Goal: Information Seeking & Learning: Compare options

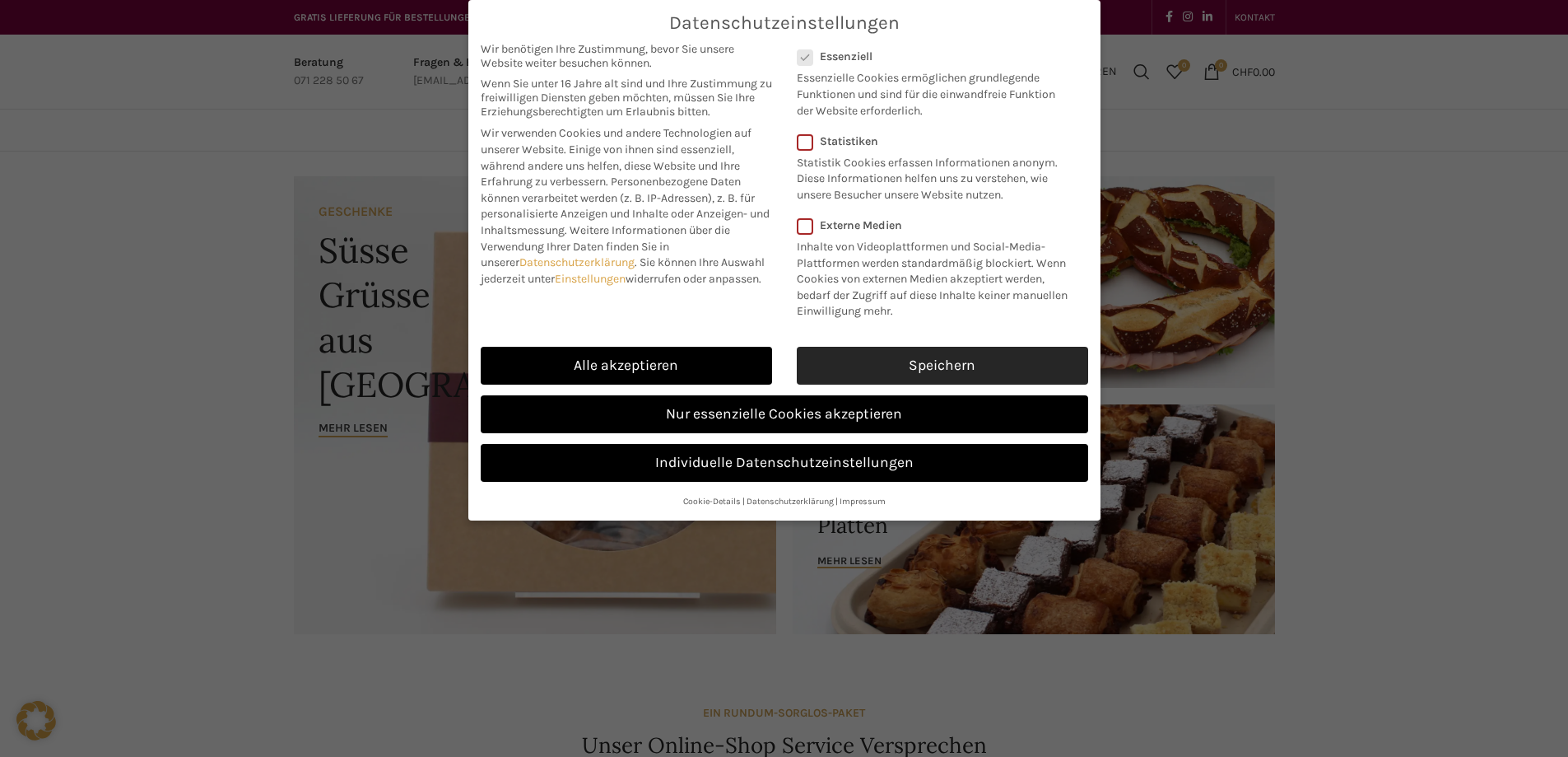
click at [904, 356] on link "Speichern" at bounding box center [943, 366] width 291 height 38
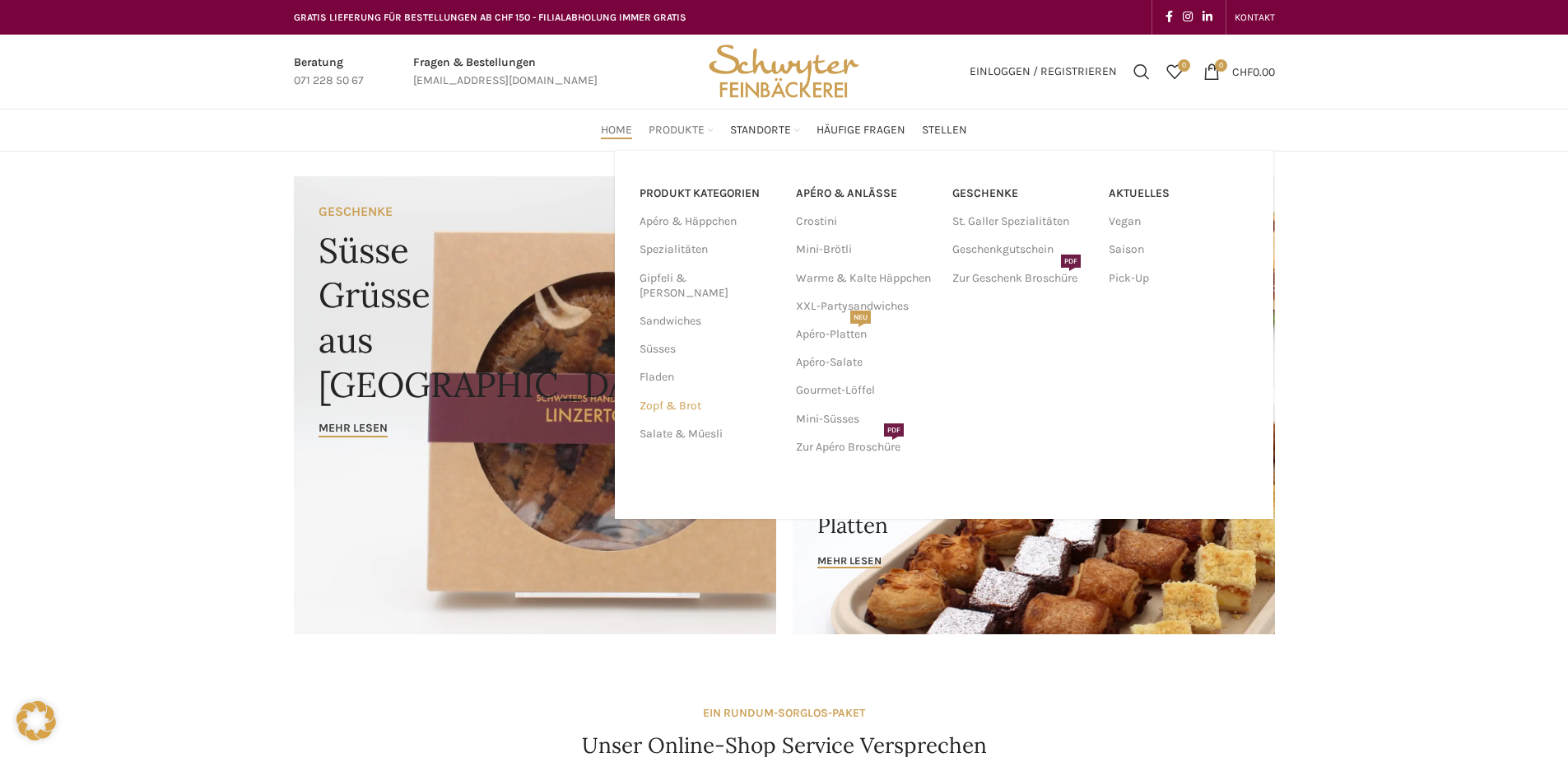
click at [662, 393] on link "Zopf & Brot" at bounding box center [708, 405] width 137 height 28
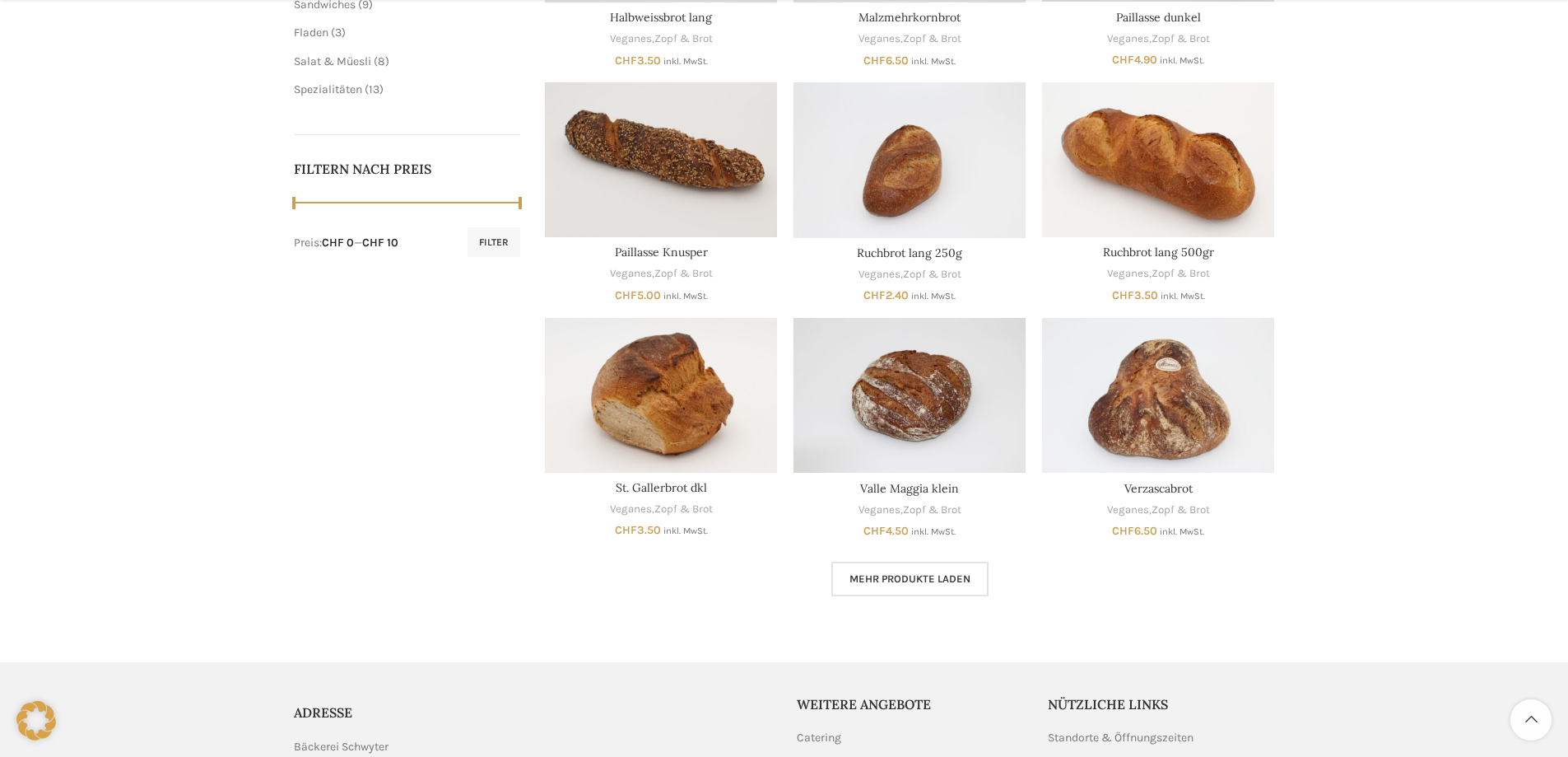
scroll to position [823, 0]
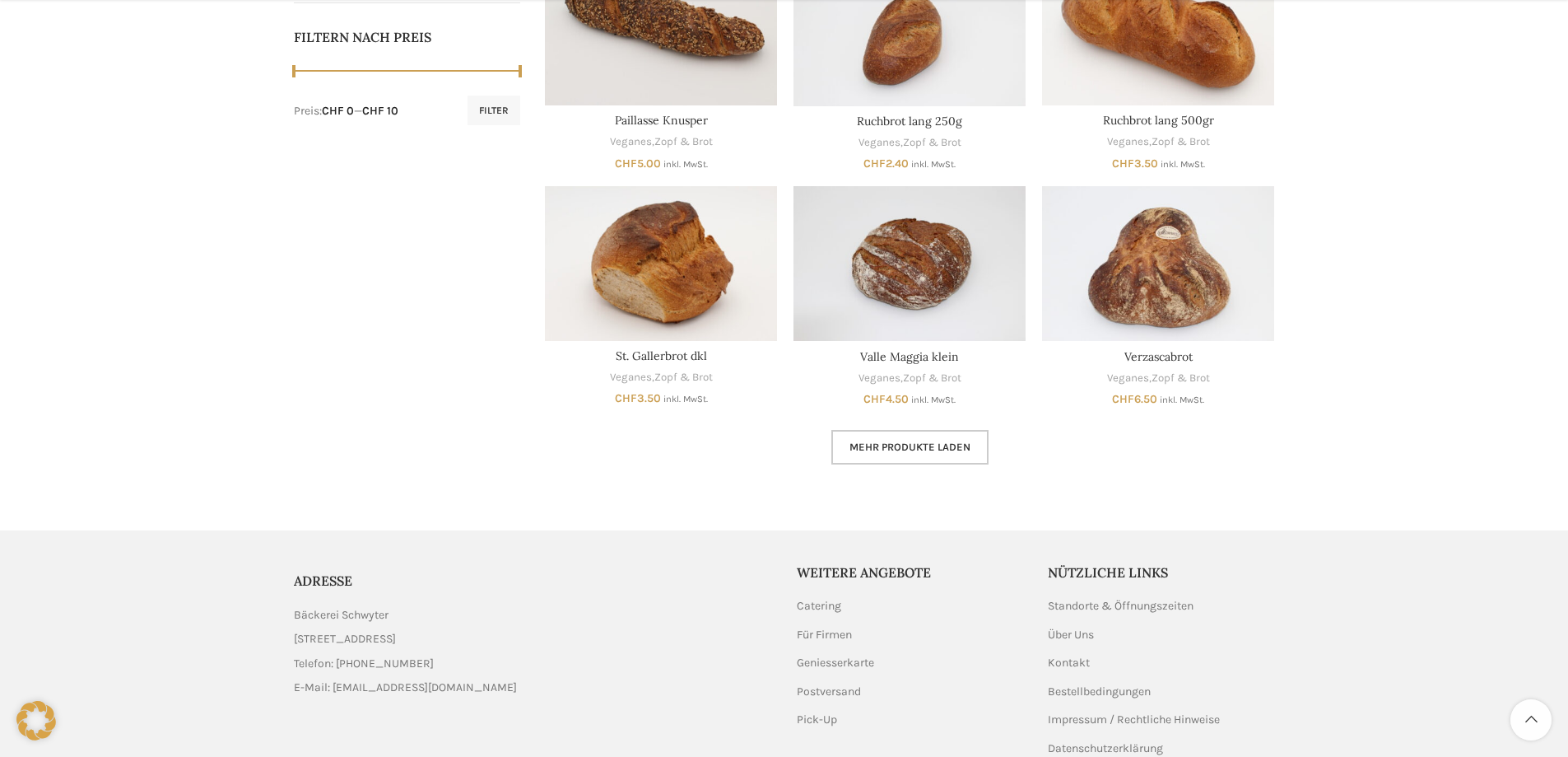
click at [856, 447] on span "Mehr Produkte laden" at bounding box center [910, 447] width 121 height 13
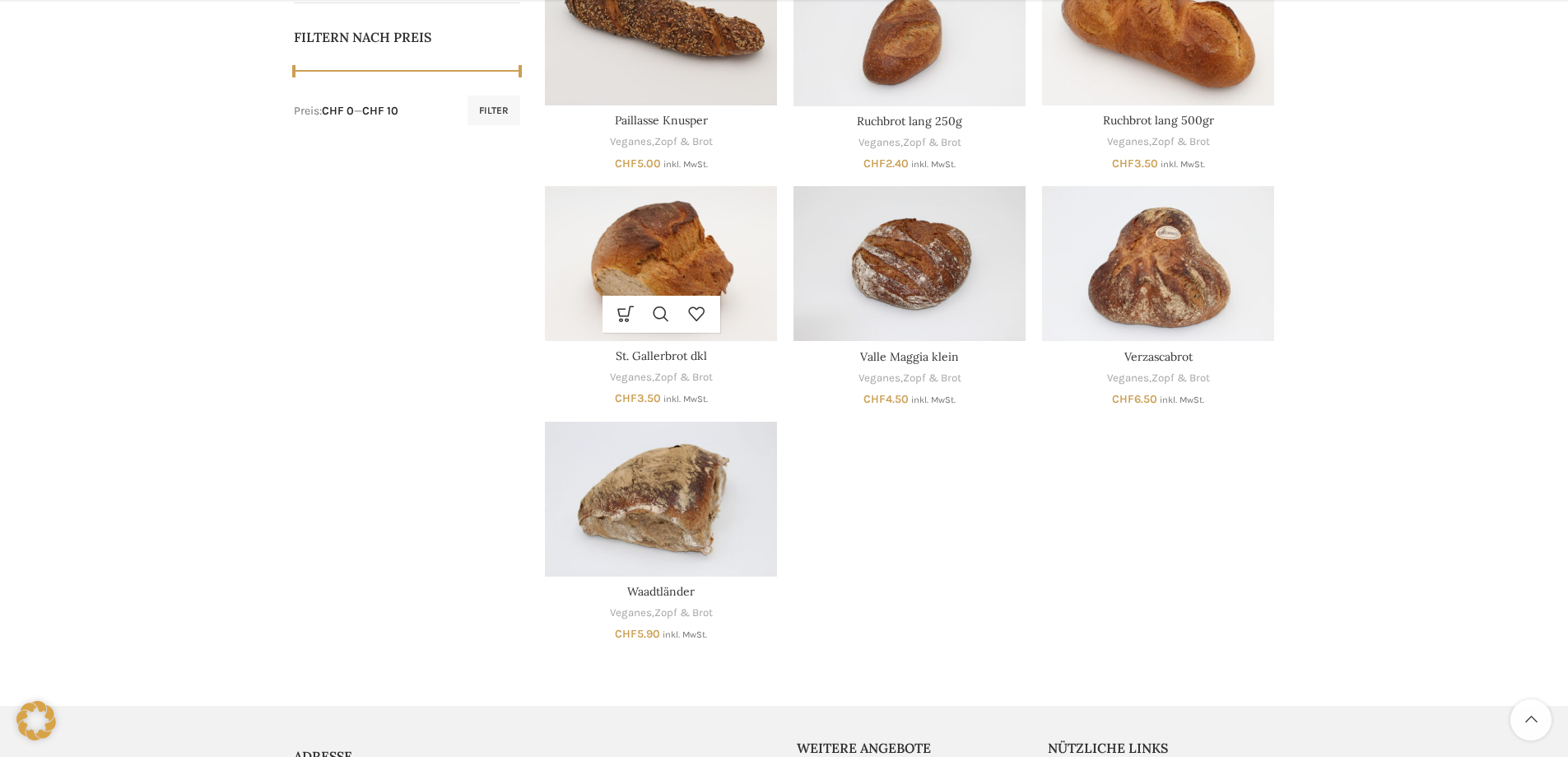
click at [644, 283] on img "St. Gallerbrot dkl" at bounding box center [661, 264] width 232 height 155
click at [1175, 255] on img "Verzascabrot" at bounding box center [1158, 264] width 232 height 155
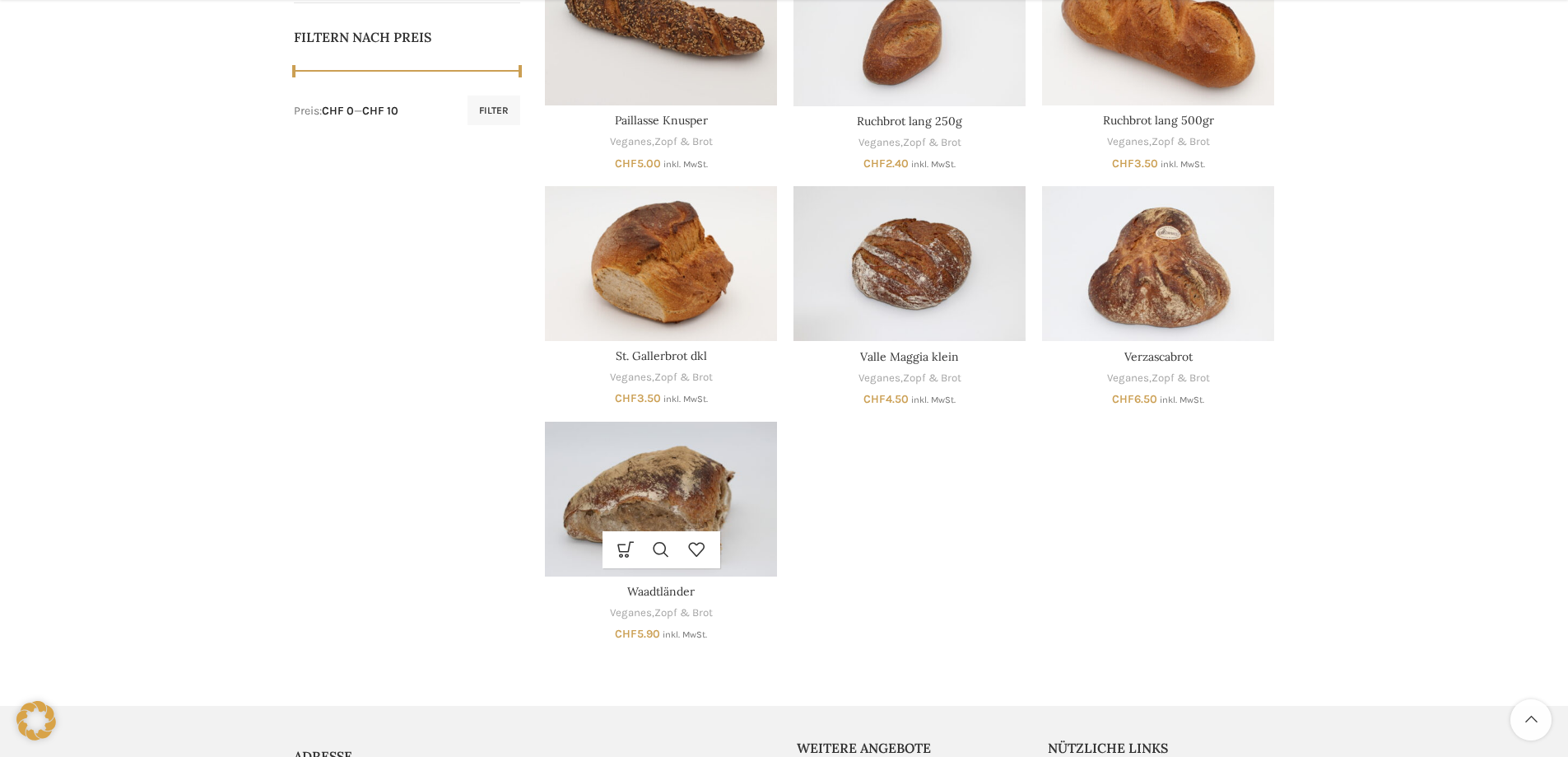
click at [646, 501] on img "Waadtländer" at bounding box center [661, 499] width 232 height 155
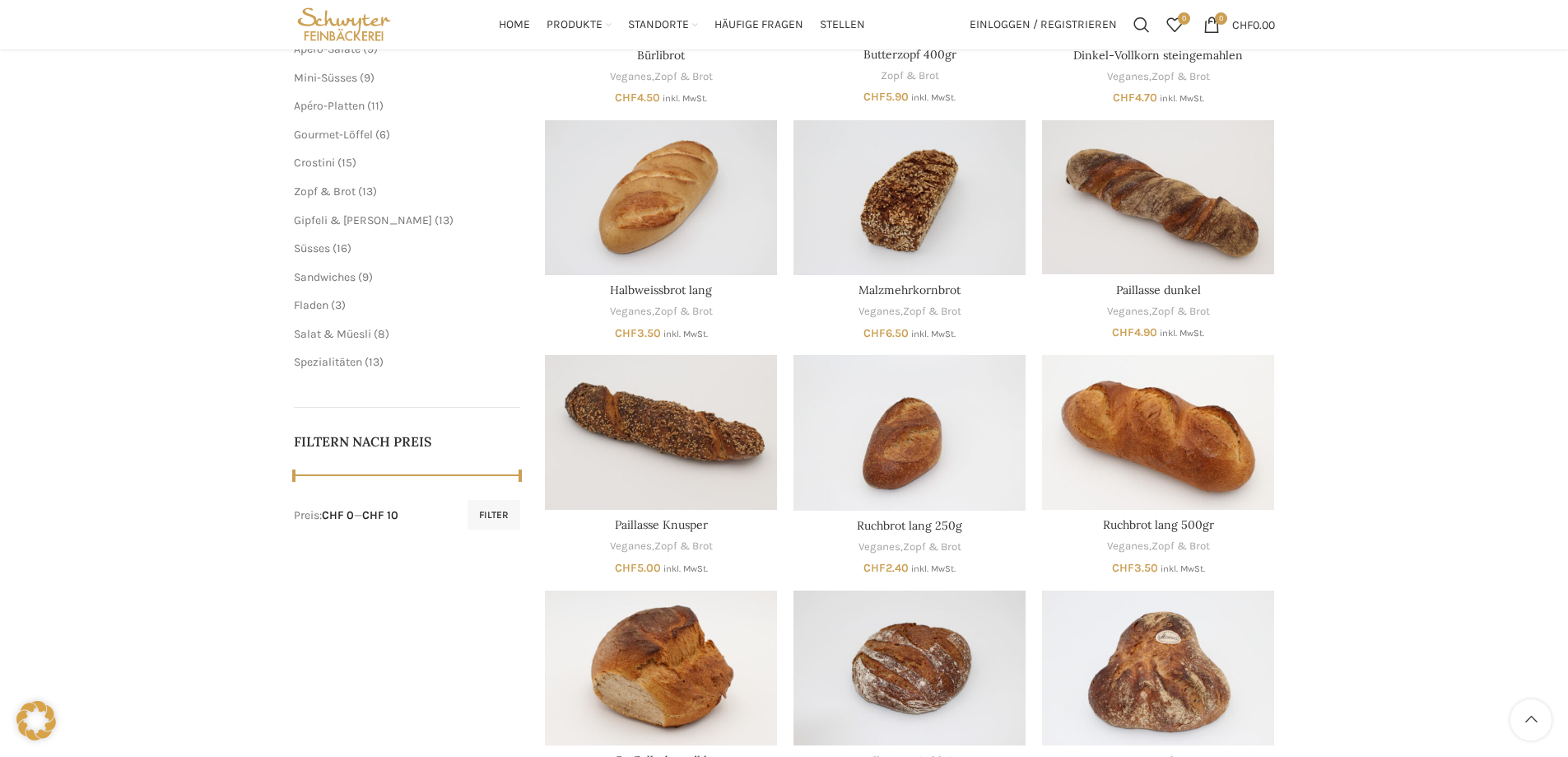
scroll to position [412, 0]
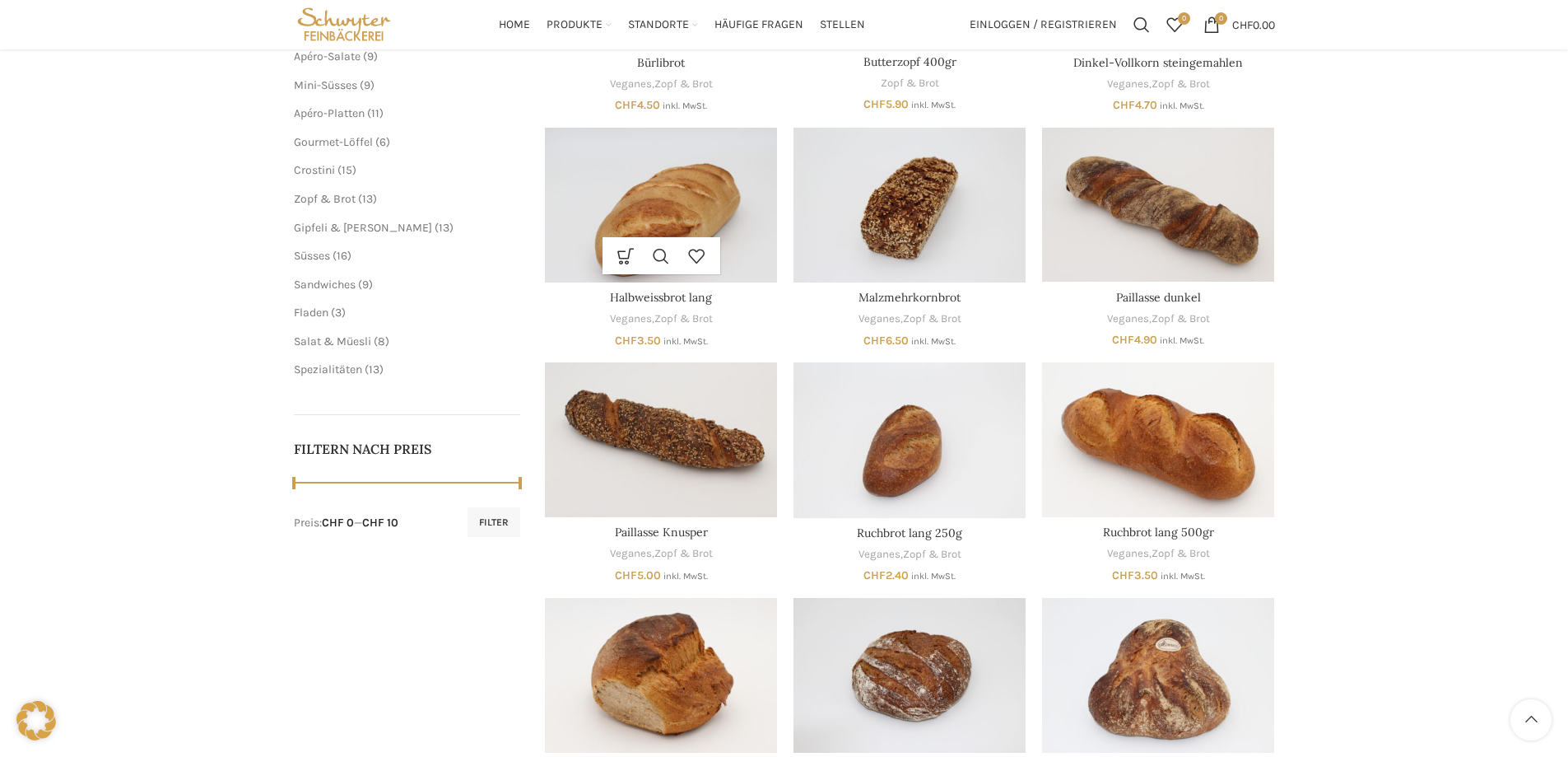
click at [639, 208] on img "Halbweissbrot lang" at bounding box center [661, 205] width 232 height 155
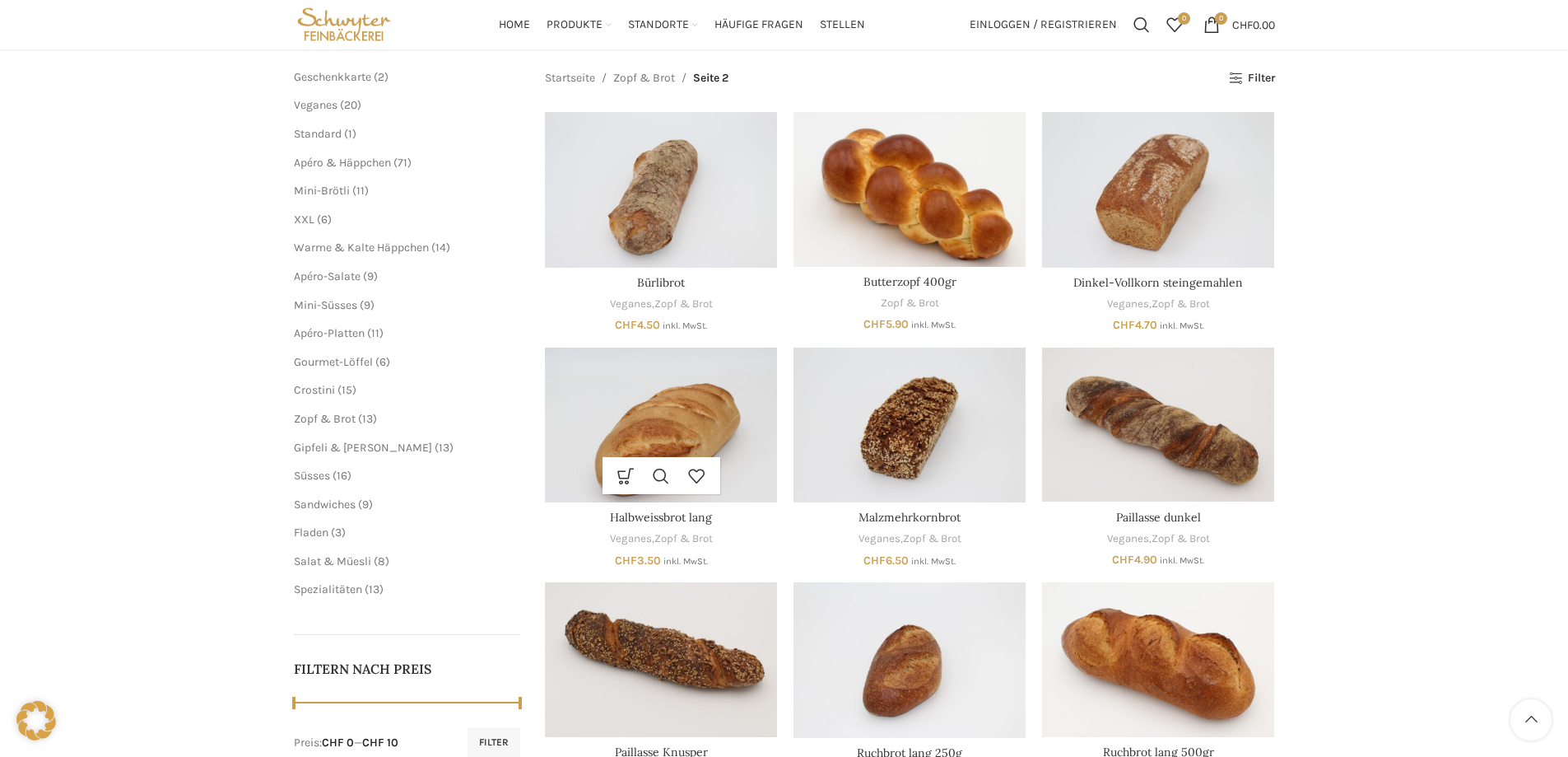
scroll to position [0, 0]
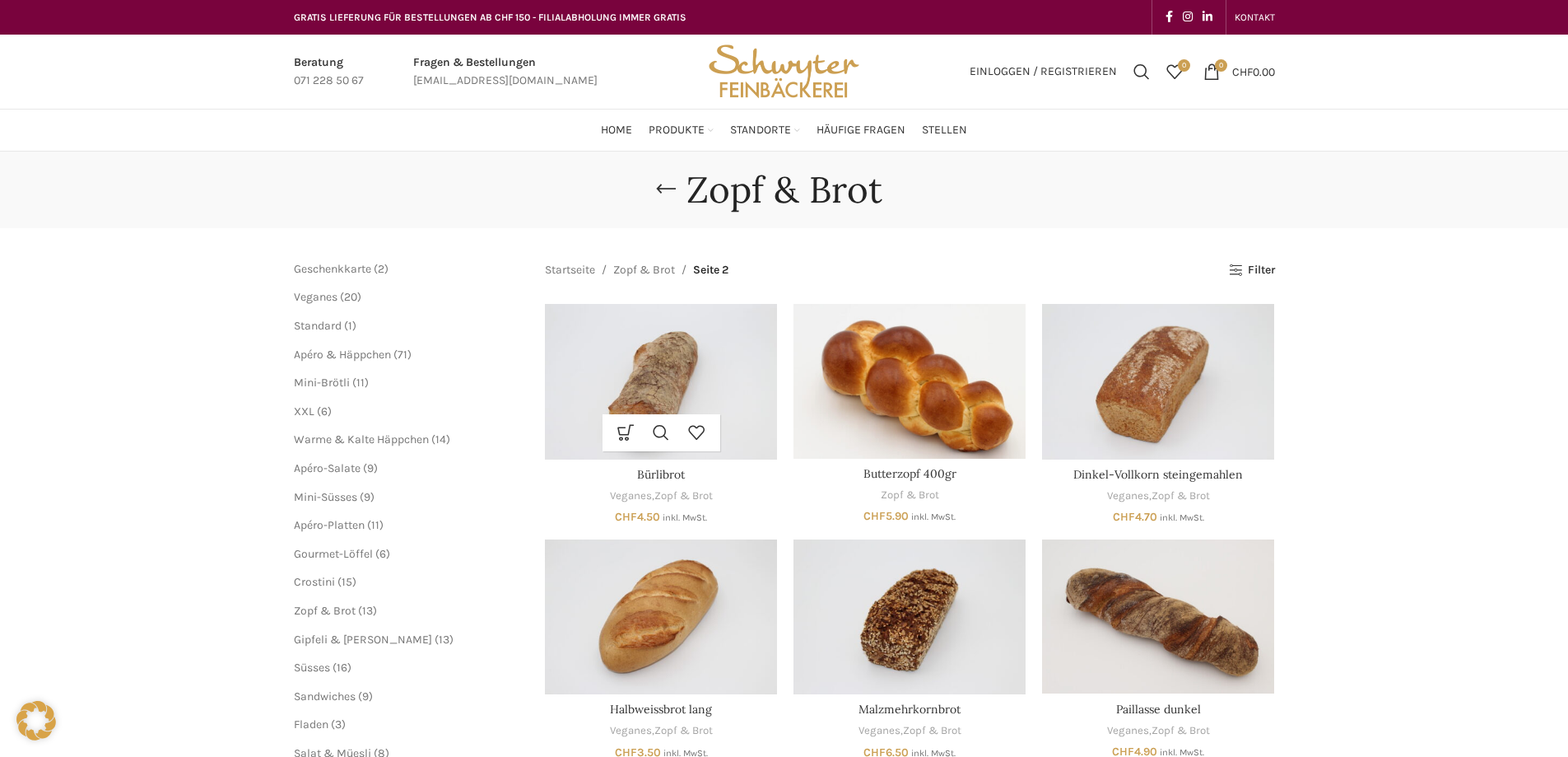
click at [675, 347] on img "Bürlibrot" at bounding box center [661, 381] width 232 height 155
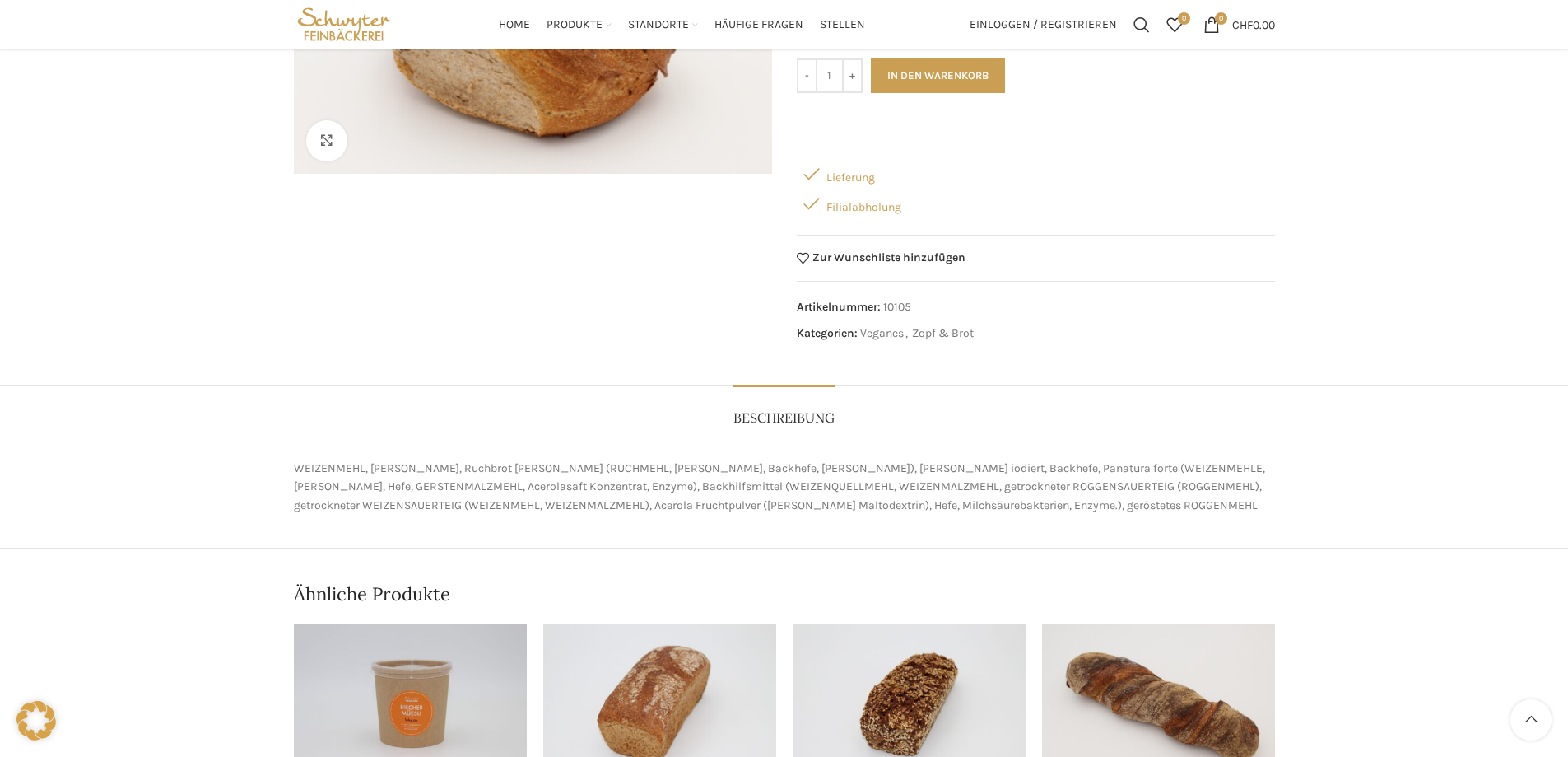
scroll to position [82, 0]
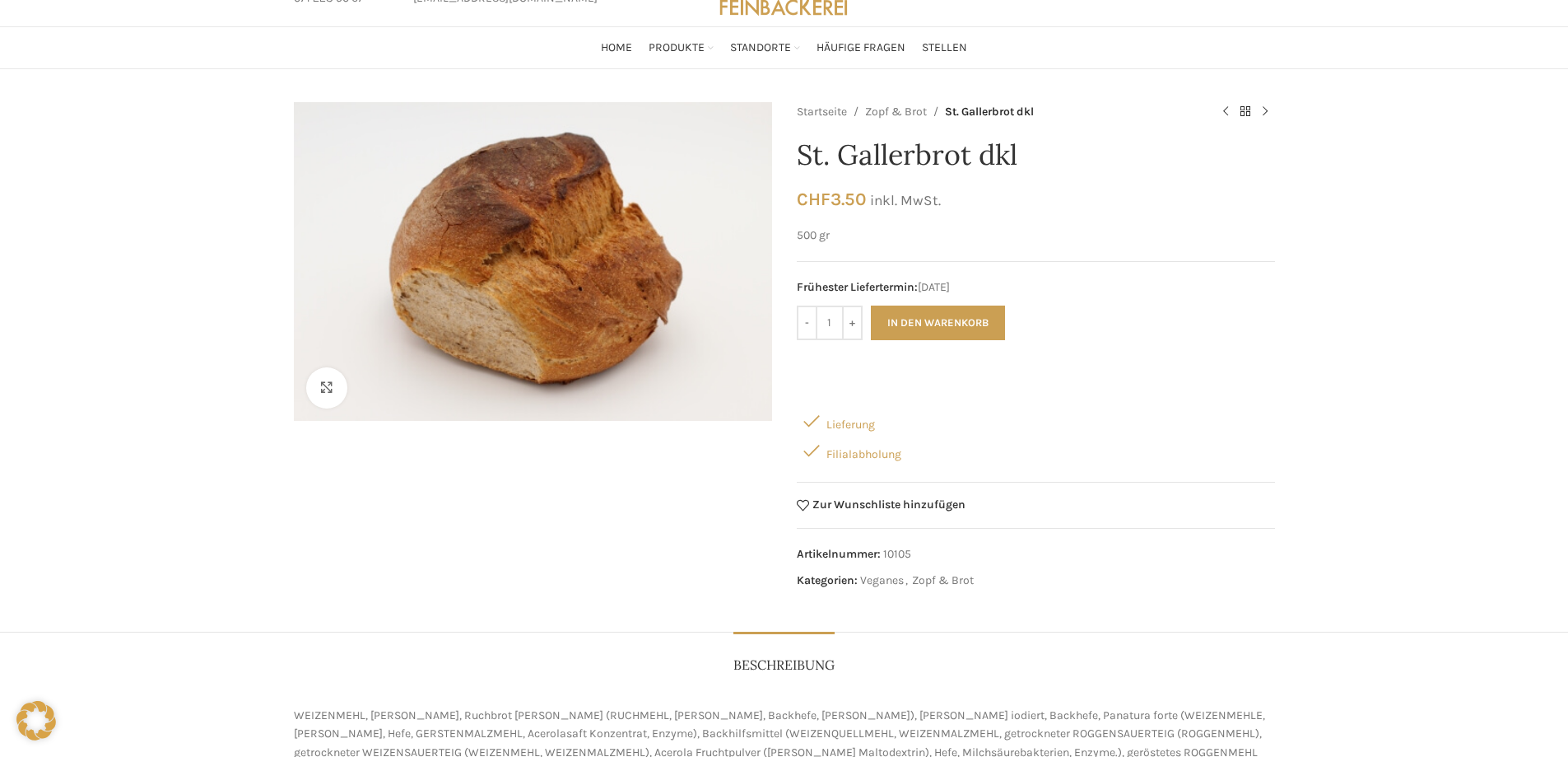
click at [558, 284] on figure "1 / 1" at bounding box center [533, 262] width 478 height 319
click at [330, 382] on link "Klicken um zu vergrössern" at bounding box center [403, 387] width 193 height 41
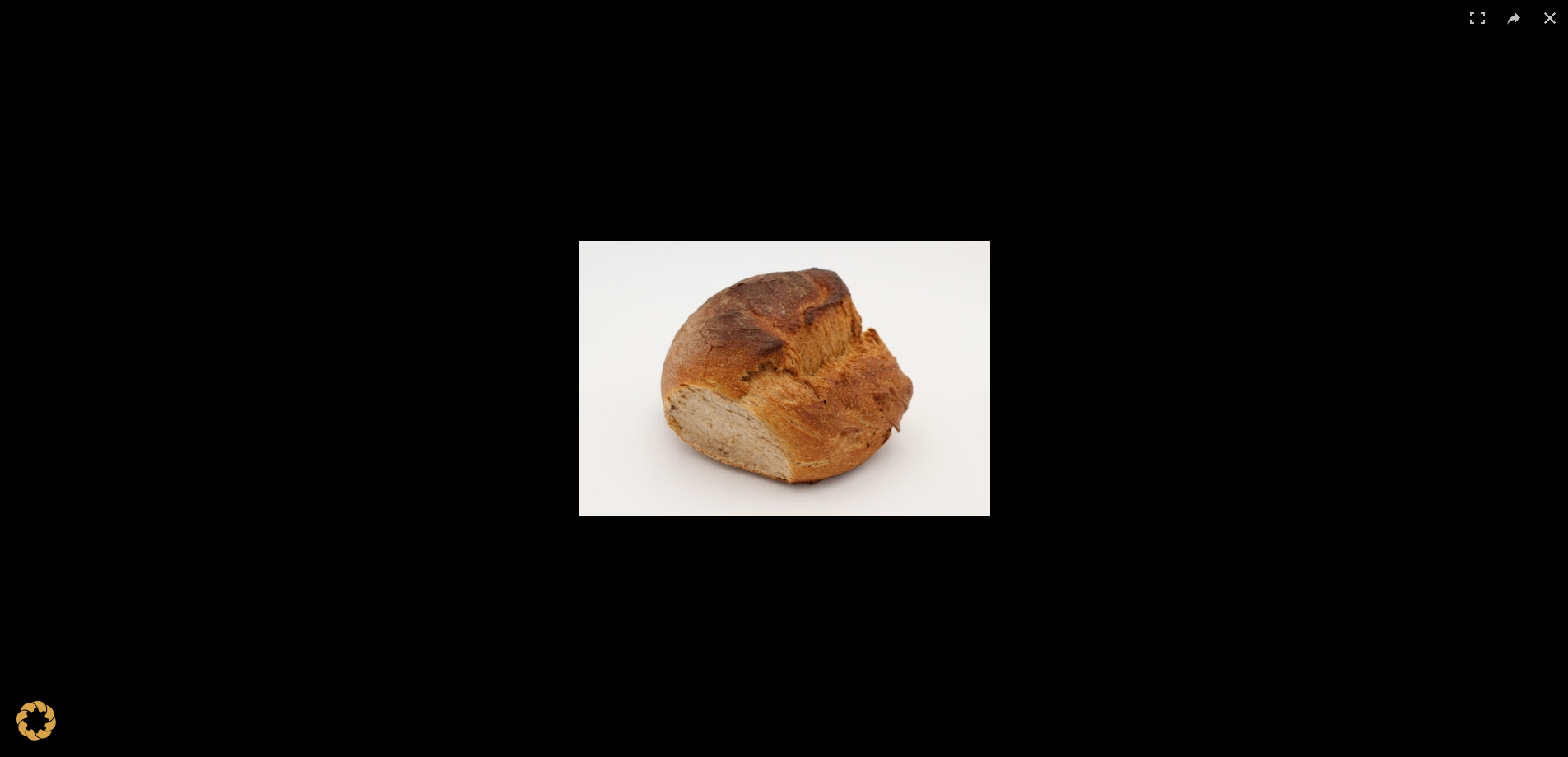
click at [762, 385] on img at bounding box center [784, 378] width 412 height 274
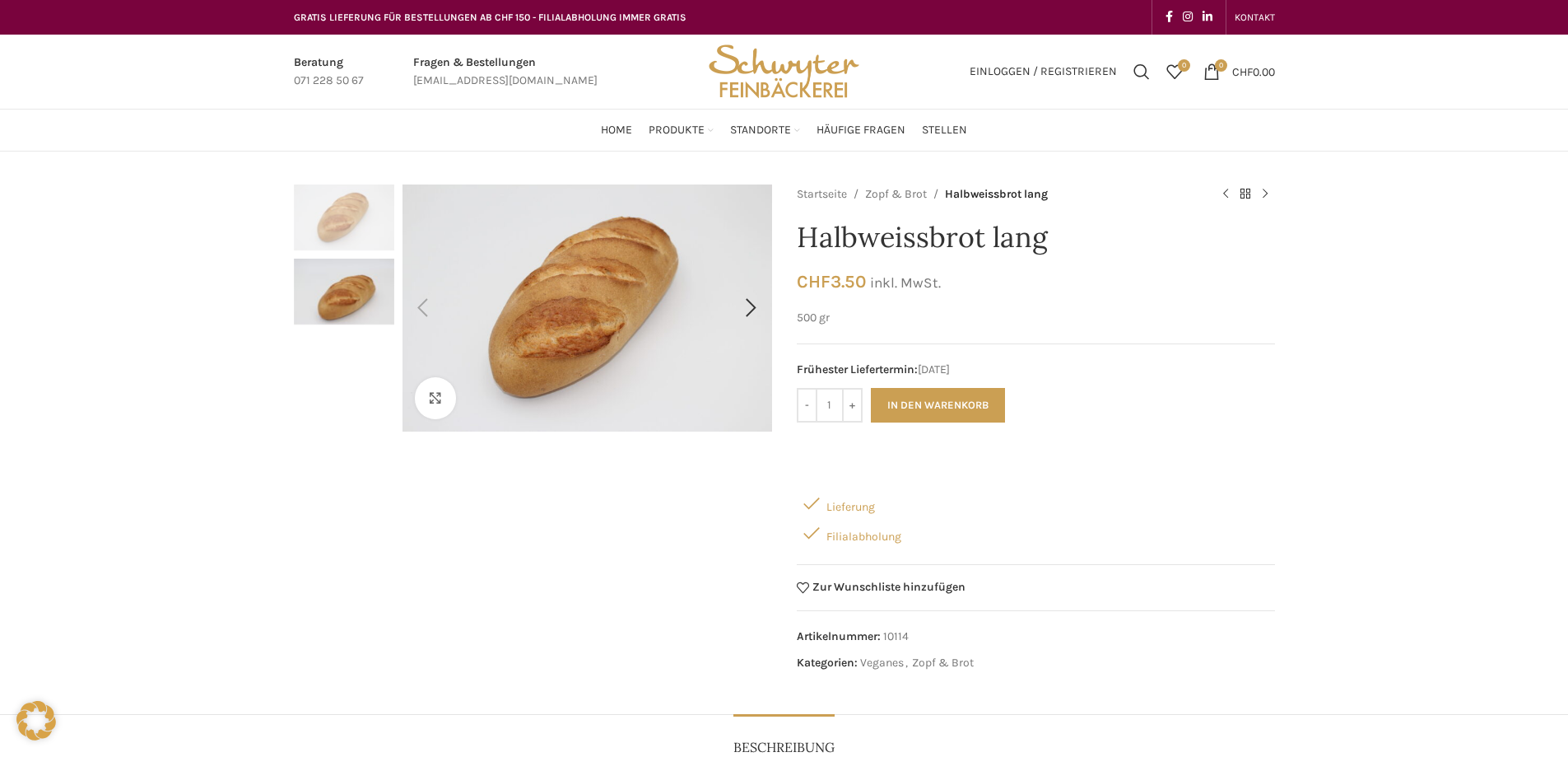
click at [619, 289] on img "1 / 2" at bounding box center [437, 392] width 2107 height 1406
click at [360, 229] on img "1 / 2" at bounding box center [344, 217] width 101 height 66
click at [352, 286] on img "2 / 2" at bounding box center [344, 291] width 101 height 66
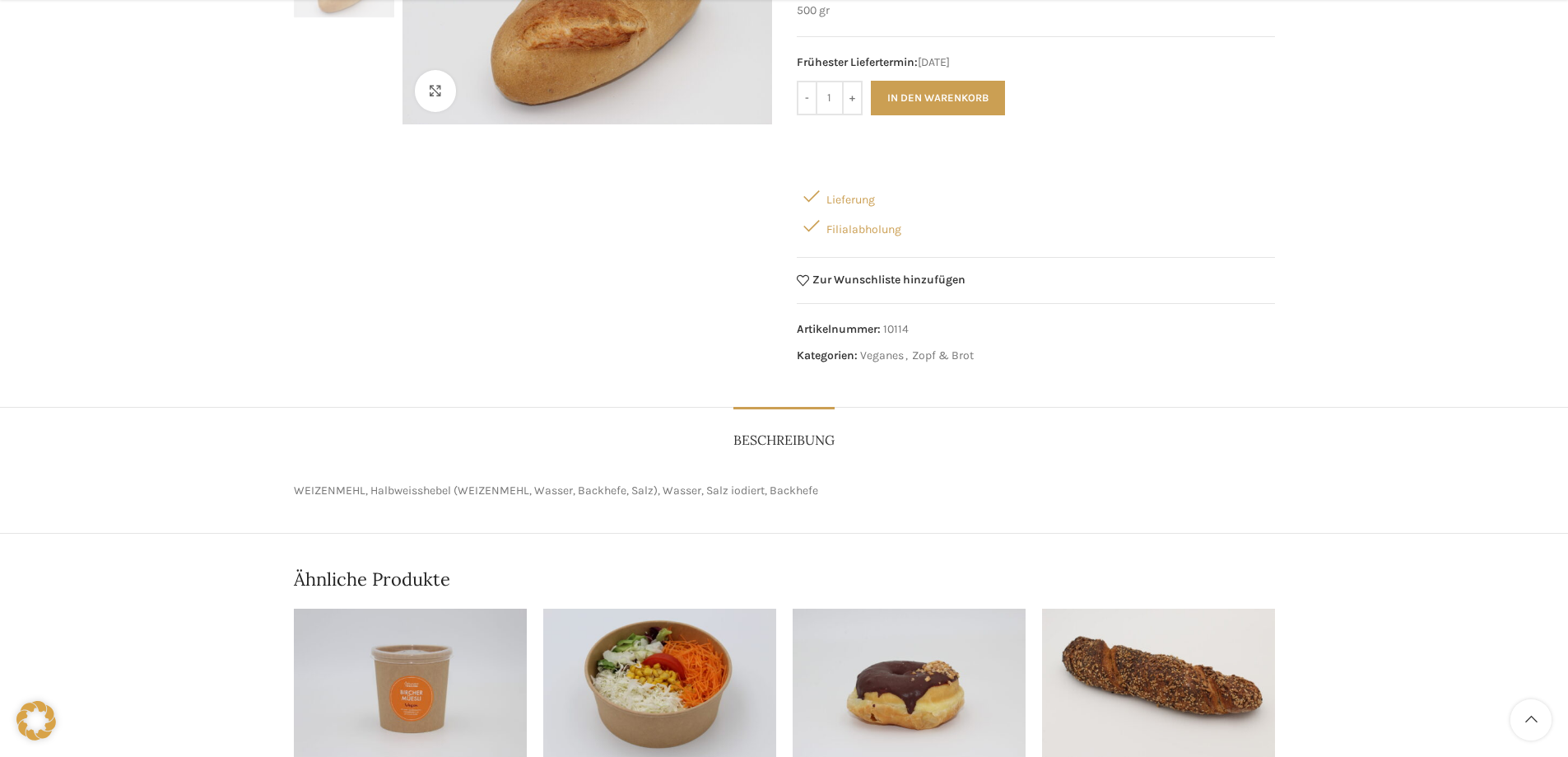
scroll to position [330, 0]
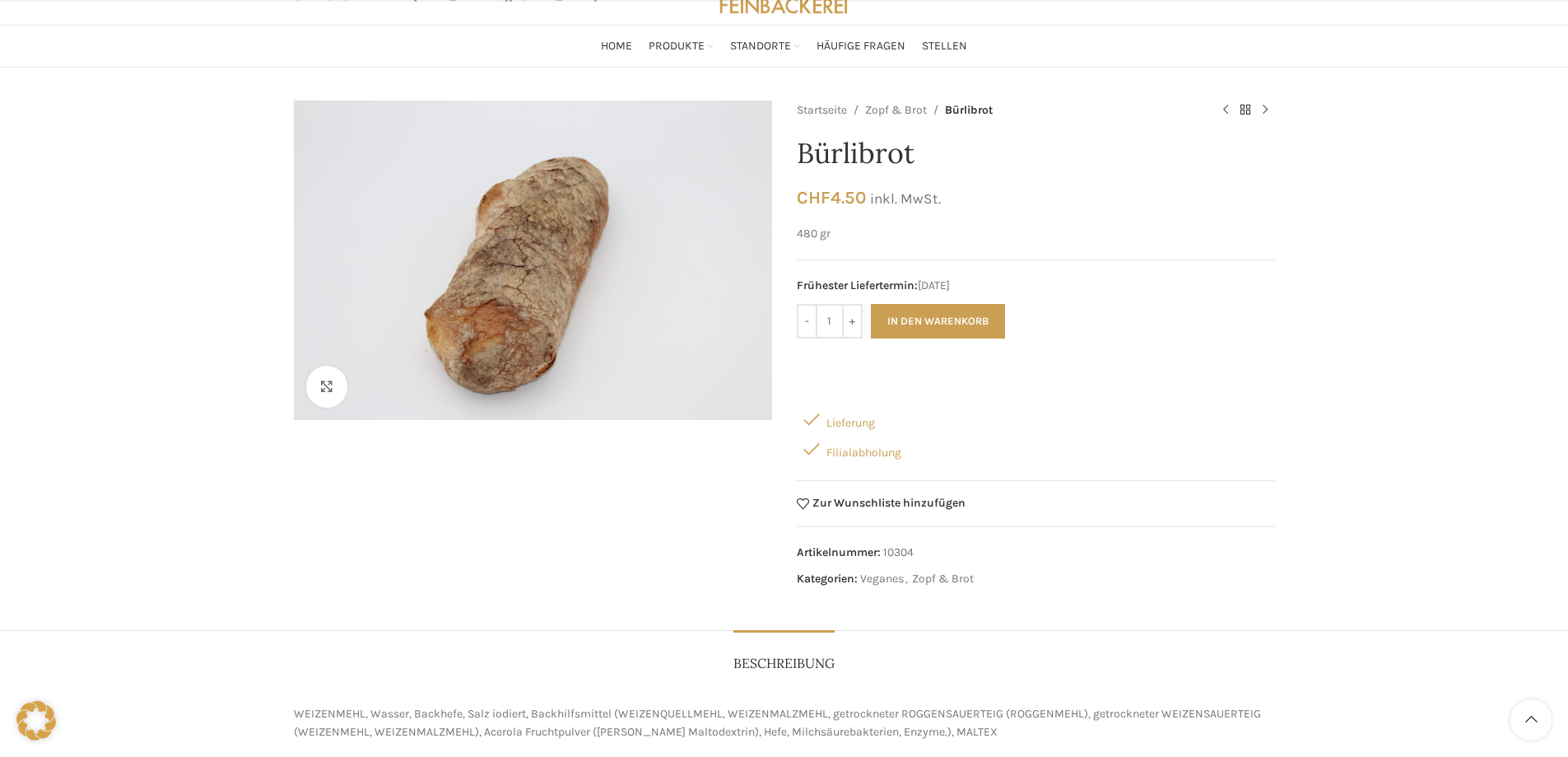
scroll to position [165, 0]
